Goal: Task Accomplishment & Management: Use online tool/utility

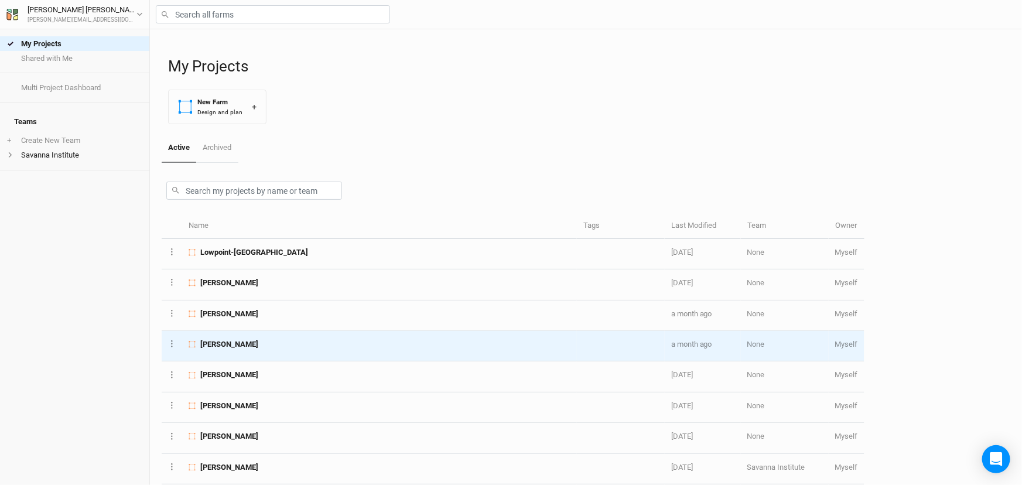
click at [271, 361] on td "[PERSON_NAME]" at bounding box center [379, 346] width 395 height 30
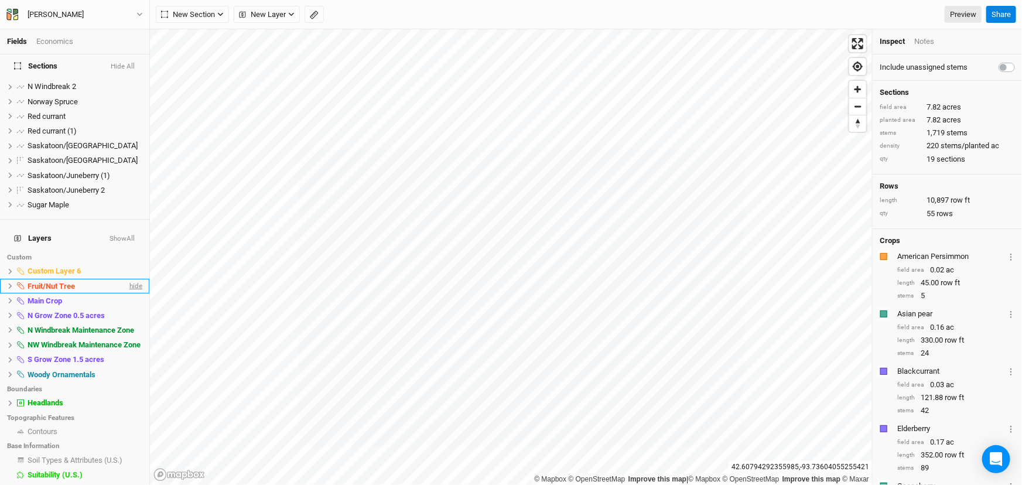
scroll to position [165, 0]
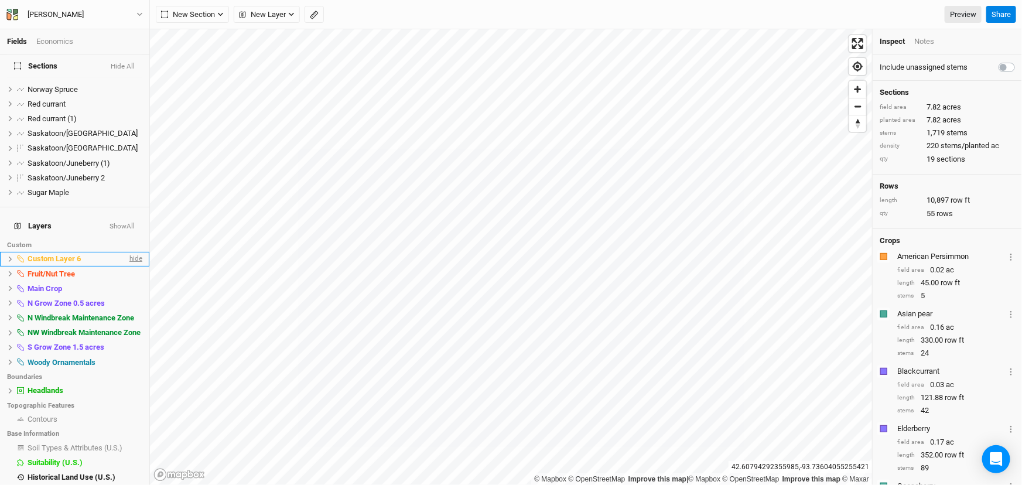
click at [127, 267] on span "hide" at bounding box center [134, 259] width 15 height 15
click at [129, 281] on span "hide" at bounding box center [134, 274] width 15 height 15
click at [128, 296] on span "hide" at bounding box center [134, 288] width 15 height 15
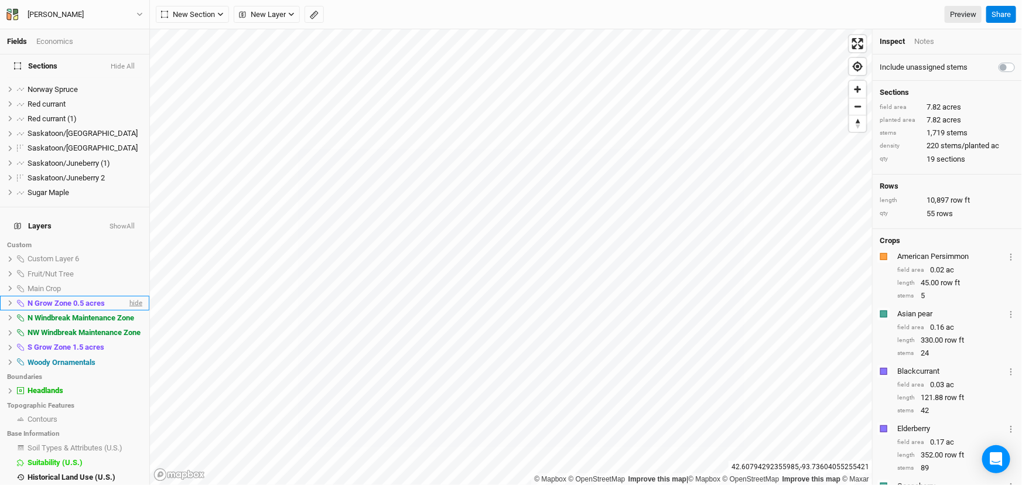
click at [128, 311] on span "hide" at bounding box center [134, 303] width 15 height 15
click at [128, 311] on span "show" at bounding box center [133, 303] width 19 height 15
click at [128, 311] on span "hide" at bounding box center [134, 303] width 15 height 15
click at [129, 325] on span "hide" at bounding box center [134, 318] width 15 height 15
click at [130, 340] on span "hide" at bounding box center [134, 333] width 15 height 15
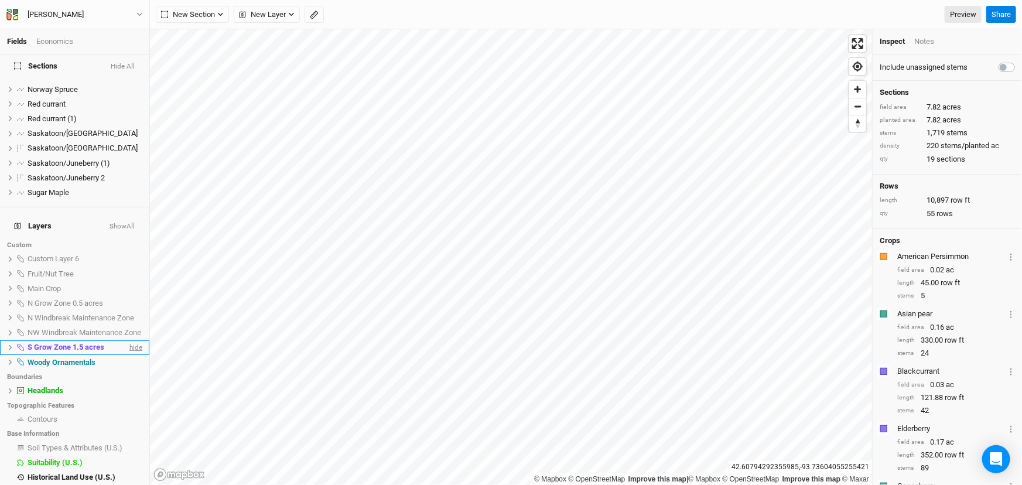
click at [127, 355] on span "hide" at bounding box center [134, 347] width 15 height 15
click at [127, 398] on span "hide" at bounding box center [134, 391] width 15 height 15
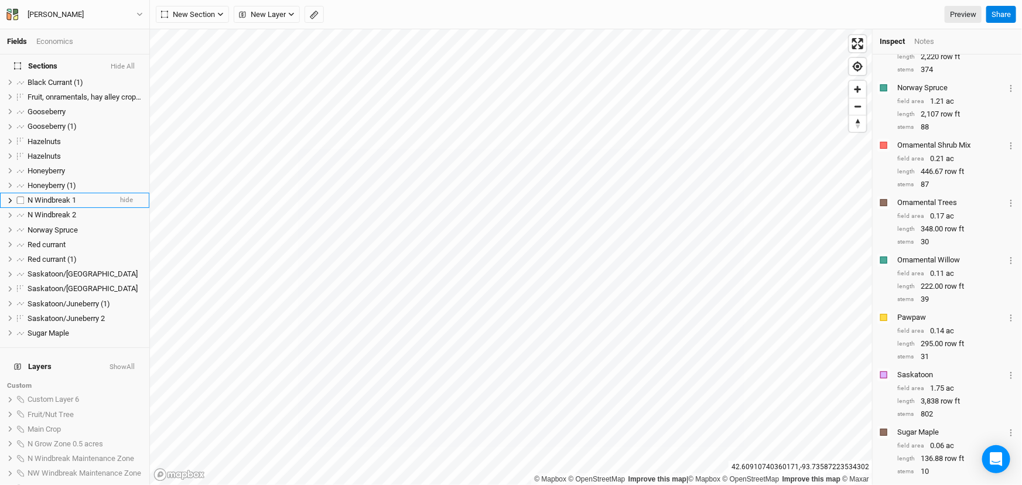
scroll to position [0, 0]
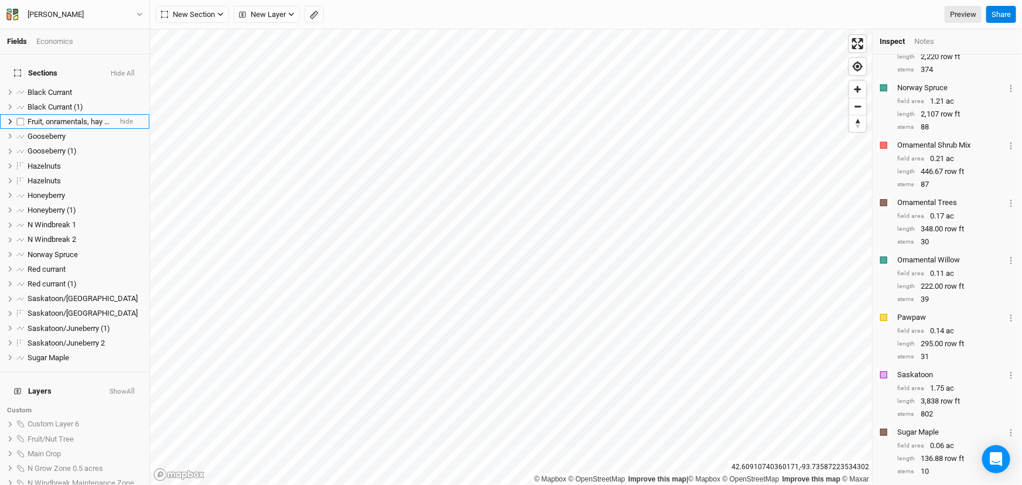
click at [13, 125] on icon at bounding box center [10, 121] width 6 height 6
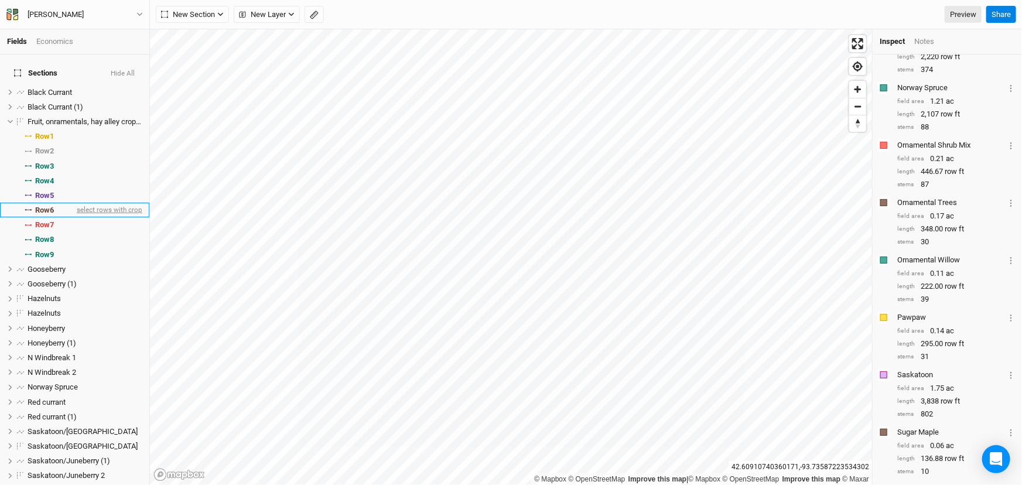
click at [74, 217] on span "select rows with crop" at bounding box center [108, 210] width 68 height 15
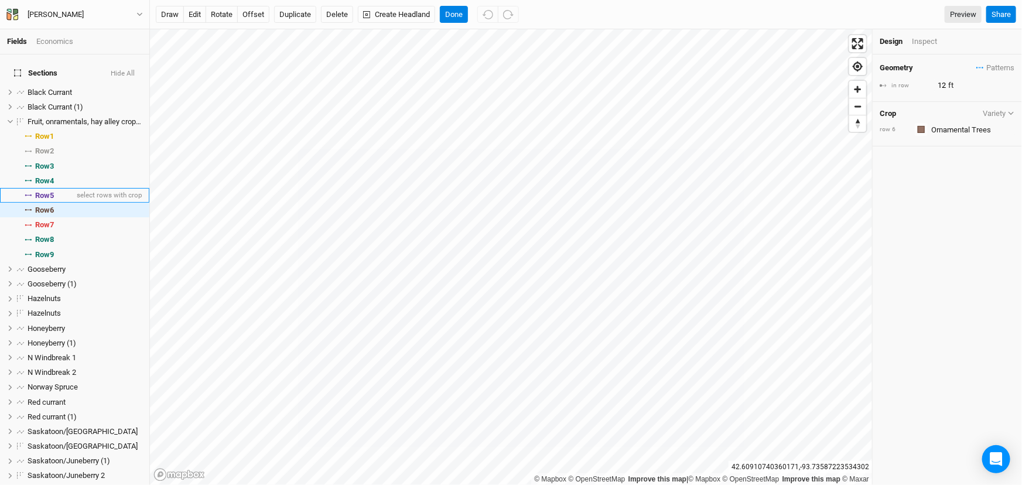
click at [53, 200] on span "Row 5" at bounding box center [44, 195] width 19 height 9
type input "4"
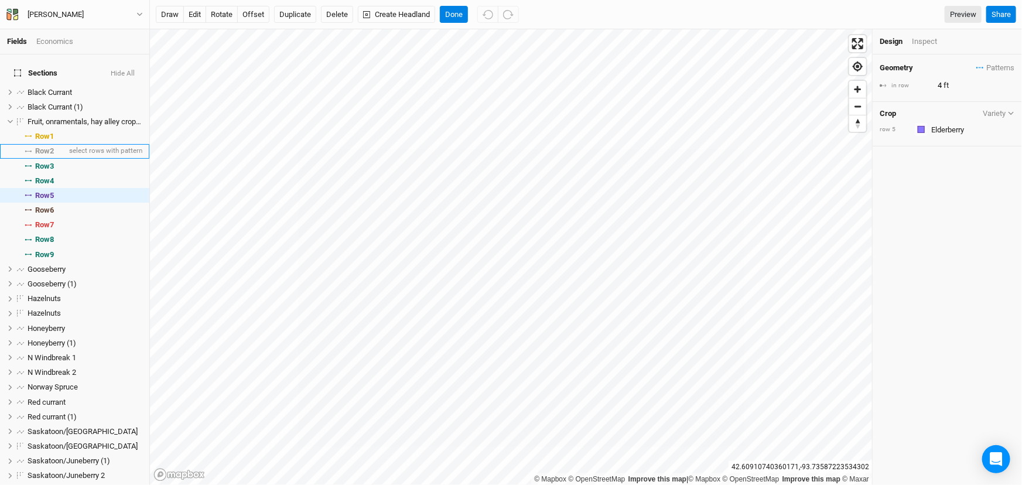
click at [54, 156] on span "Row 2" at bounding box center [44, 150] width 19 height 9
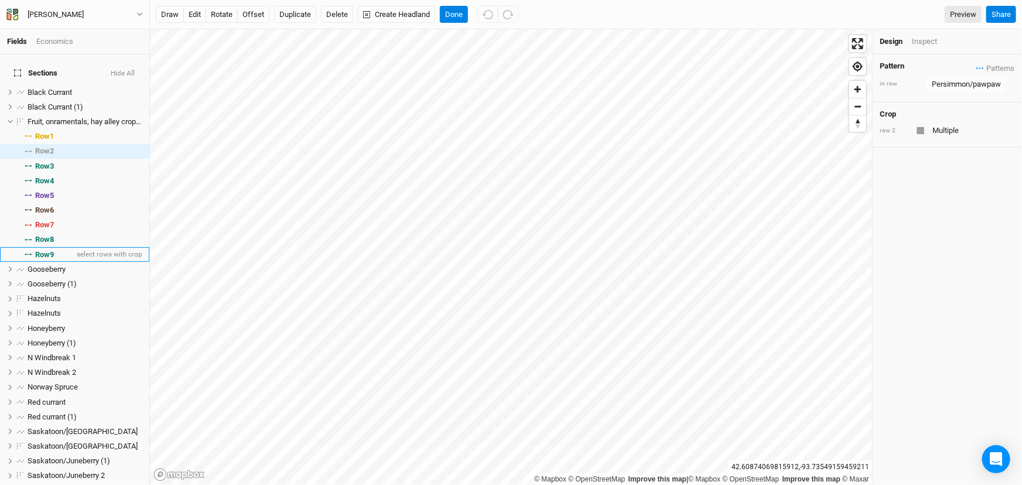
click at [54, 260] on span "Row 9" at bounding box center [44, 254] width 19 height 9
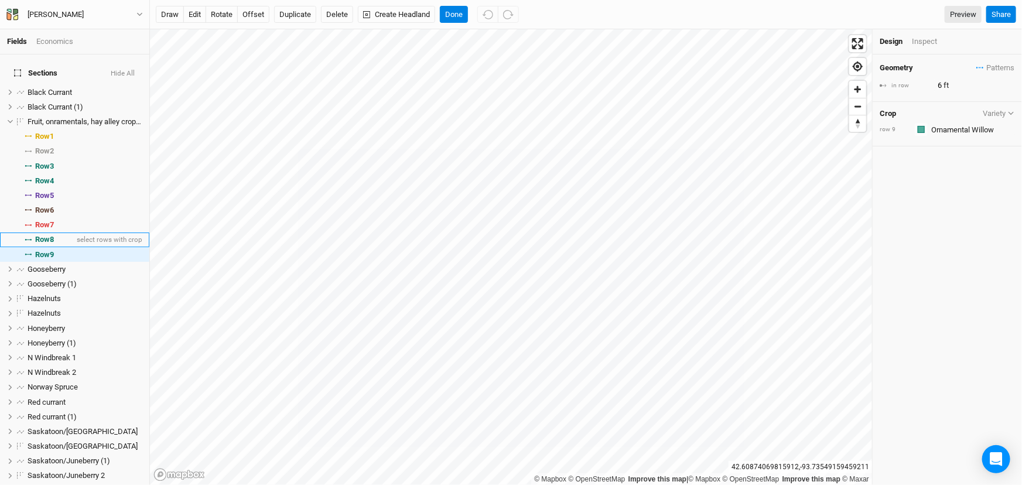
click at [51, 244] on span "Row 8" at bounding box center [44, 239] width 19 height 9
click at [48, 230] on span "Row 7" at bounding box center [44, 224] width 19 height 9
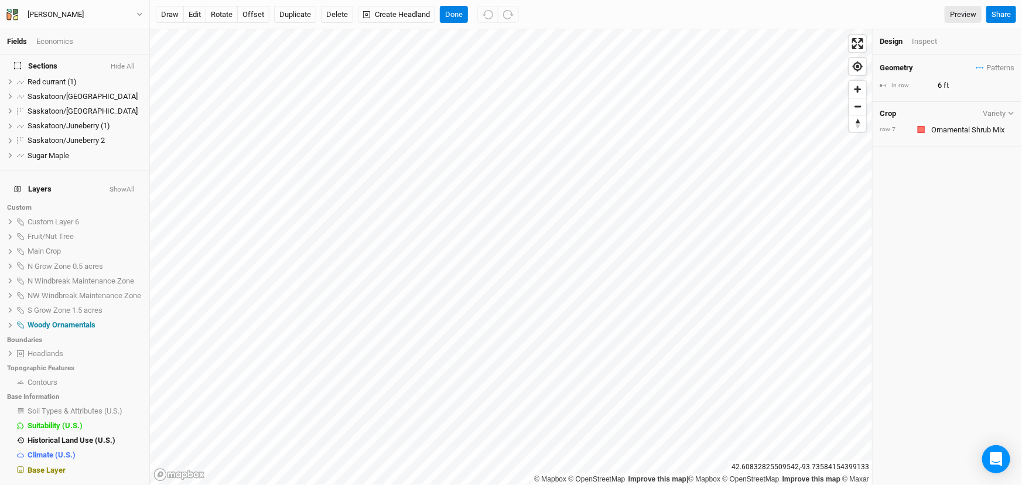
scroll to position [400, 0]
click at [127, 318] on span "hide" at bounding box center [134, 325] width 15 height 15
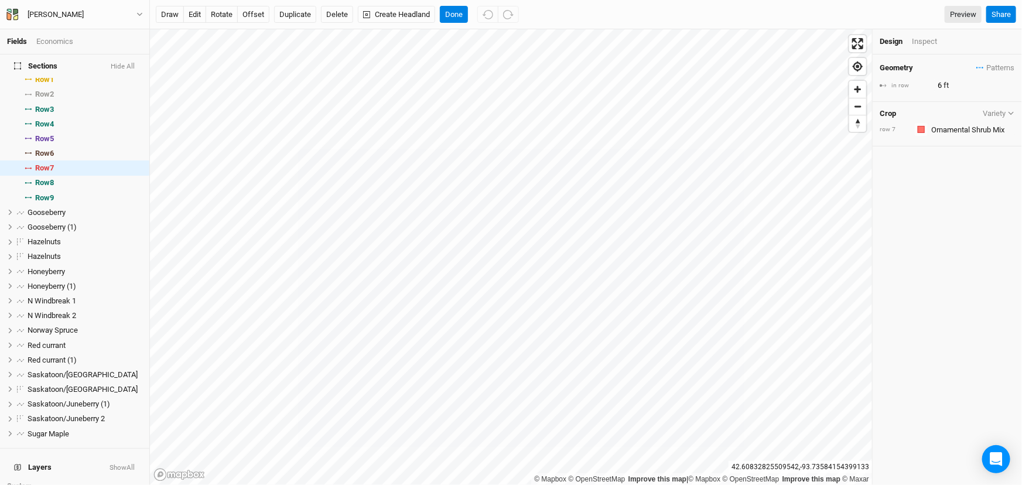
scroll to position [0, 0]
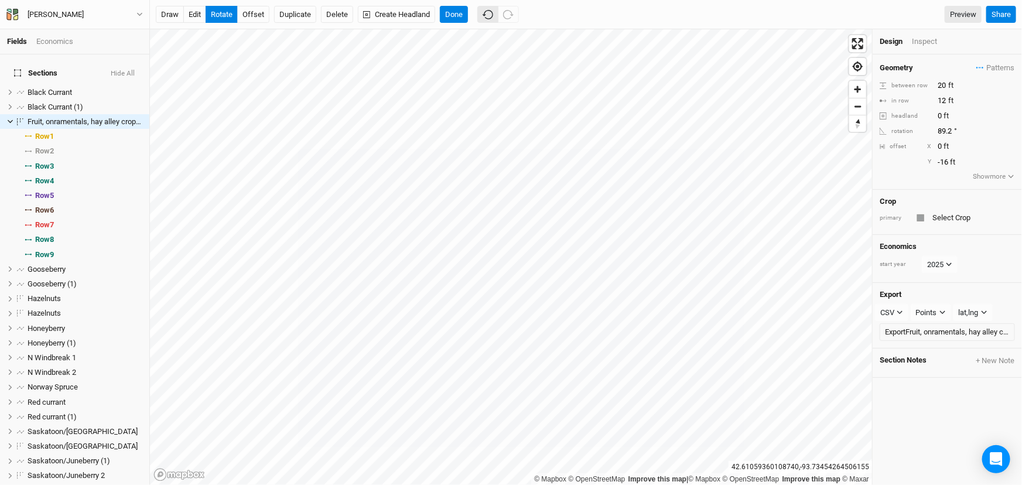
click at [493, 15] on icon "button" at bounding box center [488, 14] width 11 height 11
type input "90"
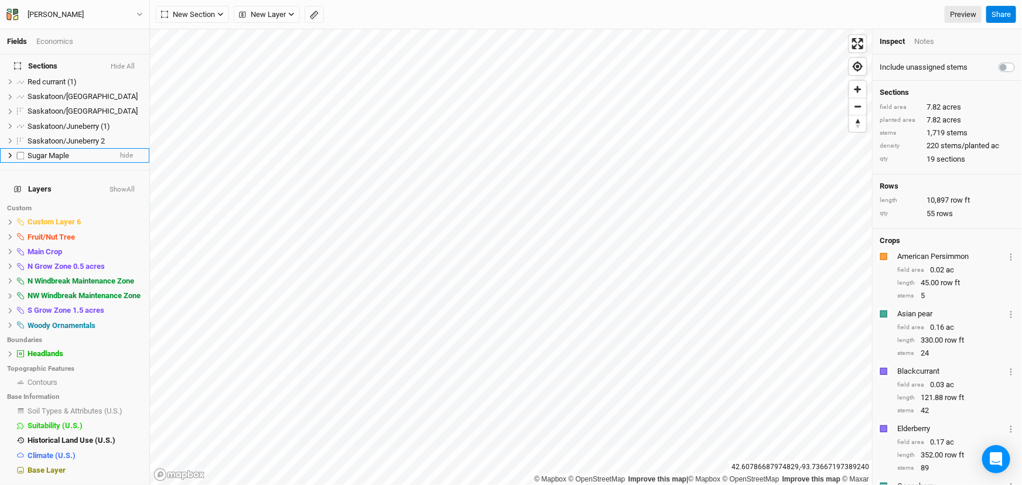
scroll to position [203, 0]
click at [127, 230] on span "hide" at bounding box center [134, 222] width 15 height 15
click at [124, 230] on span "show" at bounding box center [133, 222] width 19 height 15
click at [127, 230] on span "hide" at bounding box center [134, 222] width 15 height 15
click at [128, 244] on span "hide" at bounding box center [134, 237] width 15 height 15
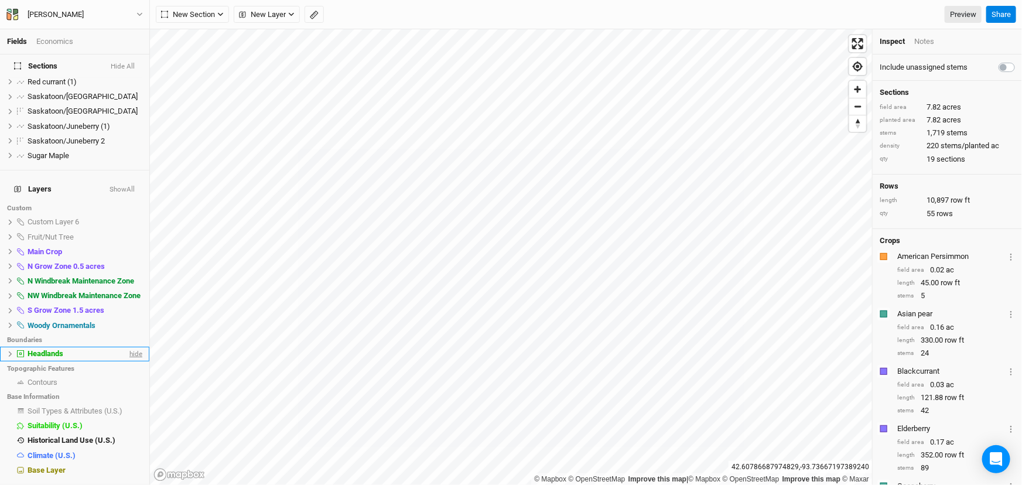
click at [127, 361] on span "hide" at bounding box center [134, 354] width 15 height 15
click at [127, 333] on span "hide" at bounding box center [134, 325] width 15 height 15
click at [124, 333] on span "show" at bounding box center [133, 325] width 19 height 15
click at [127, 333] on span "hide" at bounding box center [134, 325] width 15 height 15
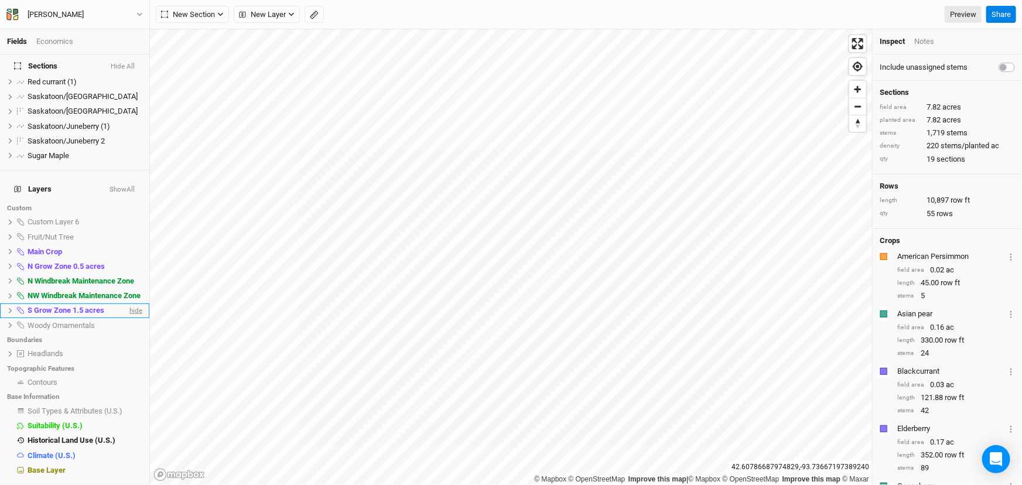
click at [127, 318] on span "hide" at bounding box center [134, 310] width 15 height 15
click at [127, 303] on span "hide" at bounding box center [134, 296] width 15 height 15
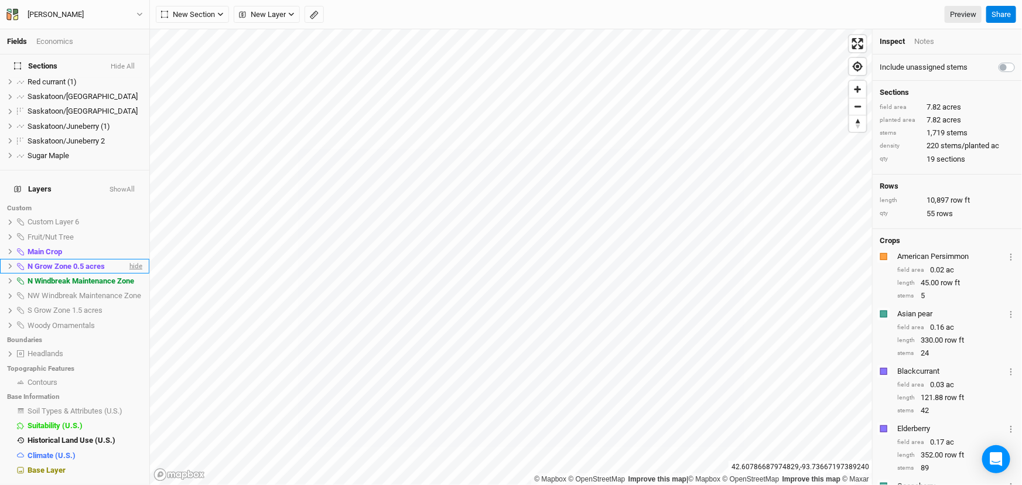
click at [127, 274] on span "hide" at bounding box center [134, 266] width 15 height 15
click at [127, 259] on span "hide" at bounding box center [134, 251] width 15 height 15
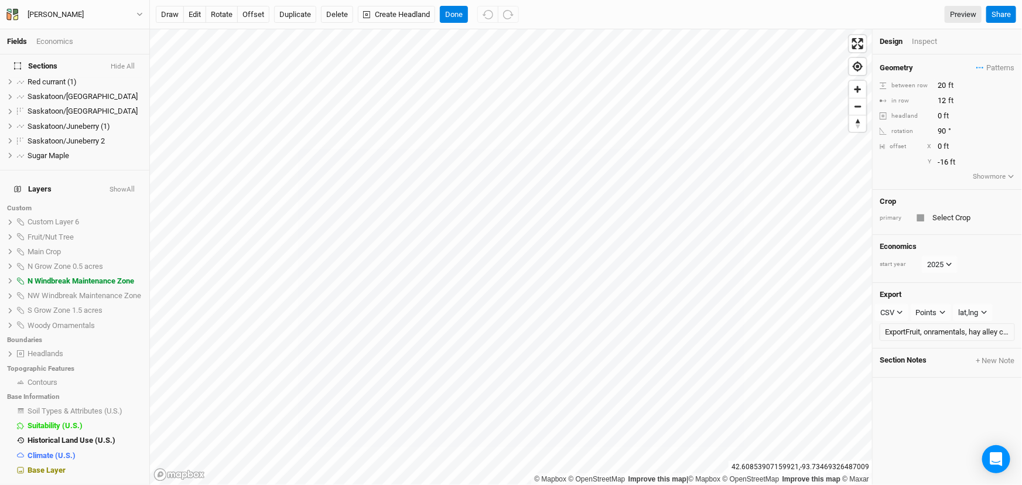
scroll to position [0, 0]
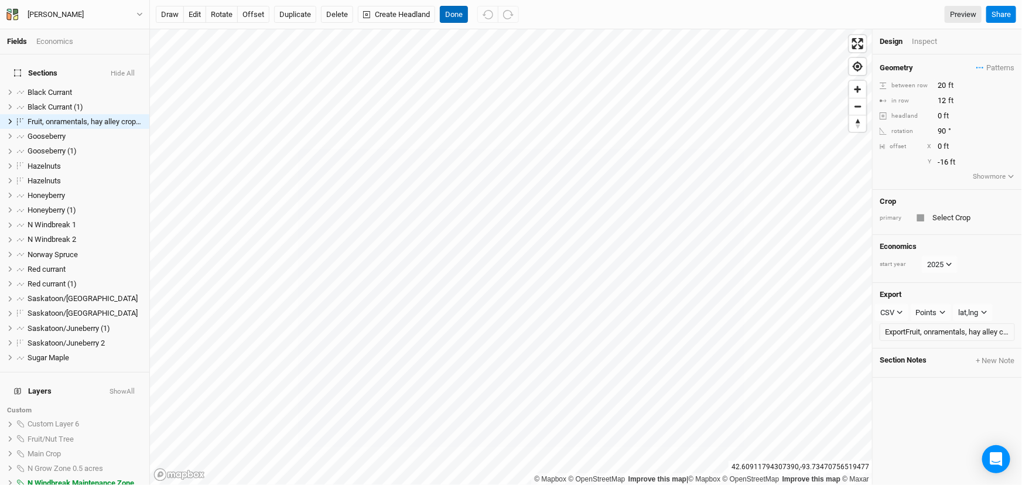
click at [468, 12] on button "Done" at bounding box center [454, 15] width 28 height 18
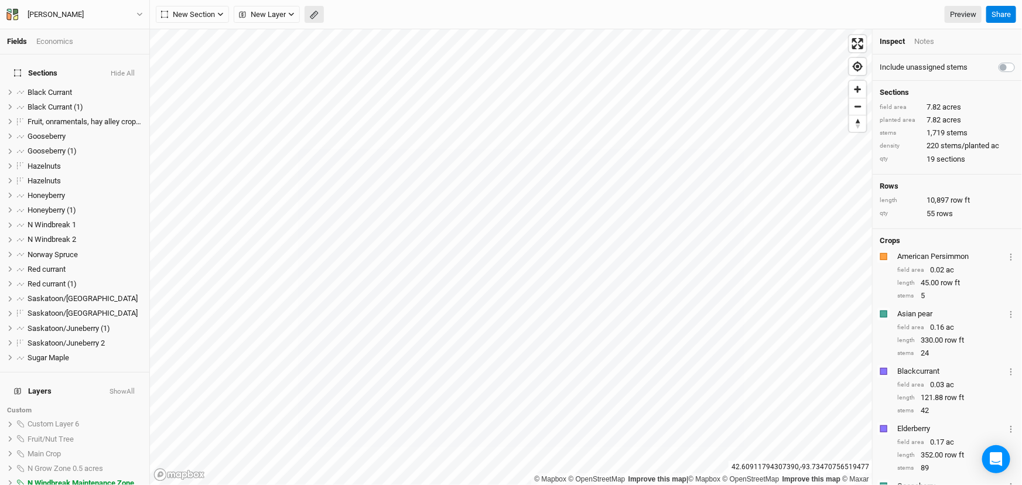
click at [322, 20] on button "button" at bounding box center [314, 15] width 19 height 18
click at [223, 19] on button "Done" at bounding box center [209, 15] width 28 height 18
click at [58, 141] on span "Gooseberry" at bounding box center [47, 136] width 38 height 9
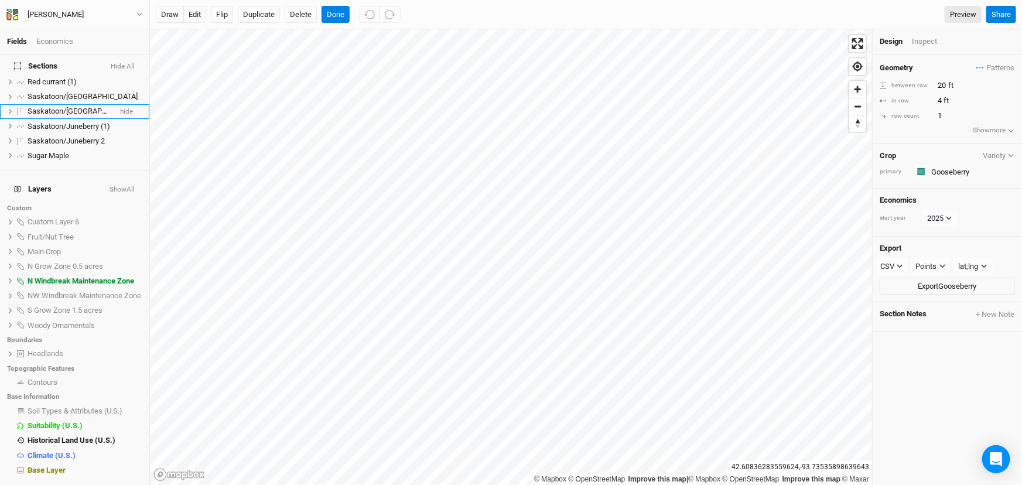
scroll to position [217, 0]
click at [125, 230] on span "show" at bounding box center [133, 222] width 19 height 15
click at [127, 230] on span "hide" at bounding box center [134, 222] width 15 height 15
click at [125, 230] on span "show" at bounding box center [133, 222] width 19 height 15
click at [127, 230] on span "hide" at bounding box center [134, 222] width 15 height 15
